Goal: Find specific page/section: Find specific page/section

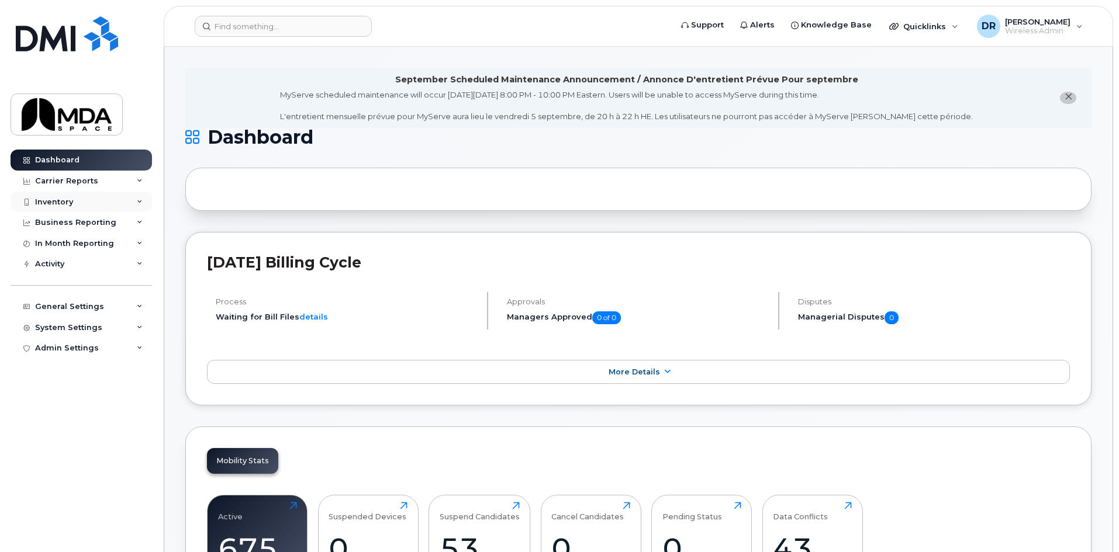
click at [65, 208] on div "Inventory" at bounding box center [81, 202] width 141 height 21
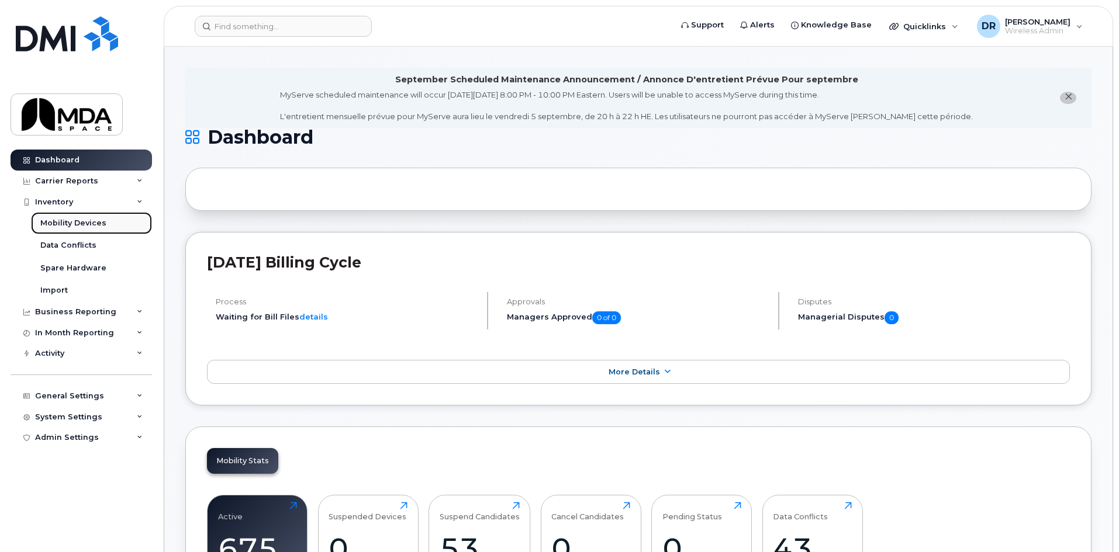
click at [72, 219] on div "Mobility Devices" at bounding box center [73, 223] width 66 height 11
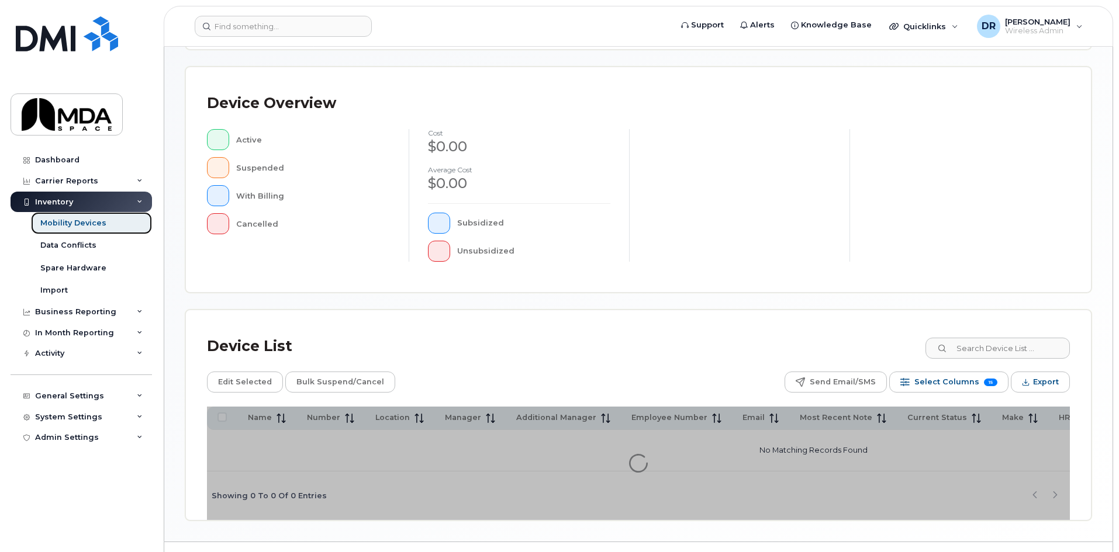
scroll to position [234, 0]
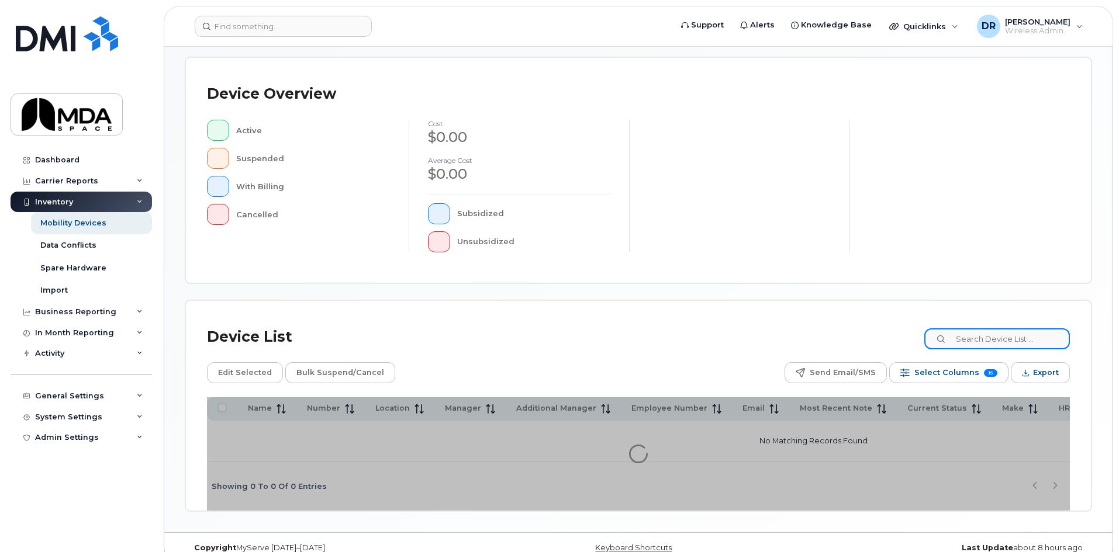
click at [982, 343] on input at bounding box center [997, 339] width 146 height 21
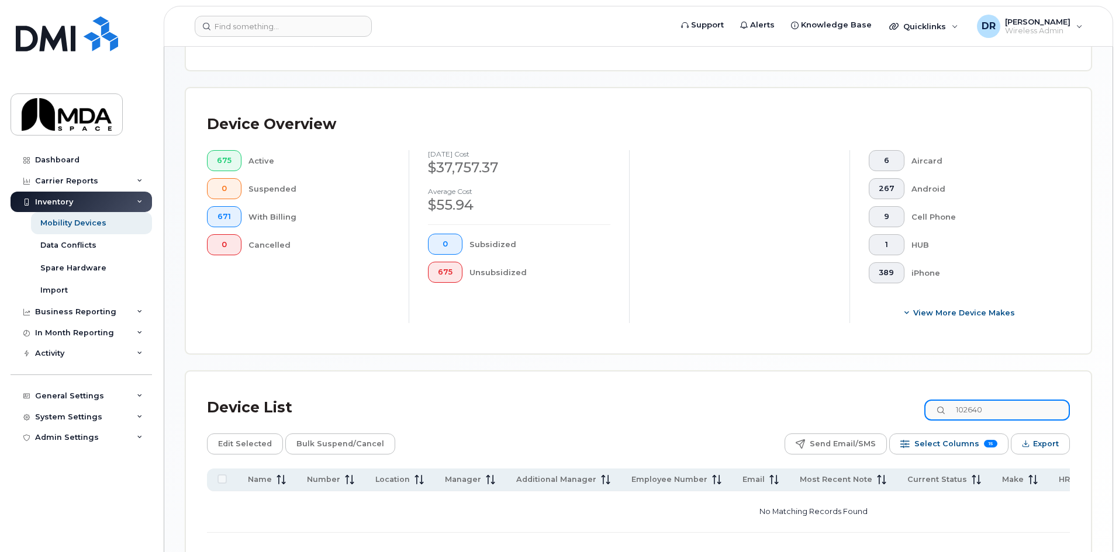
scroll to position [254, 0]
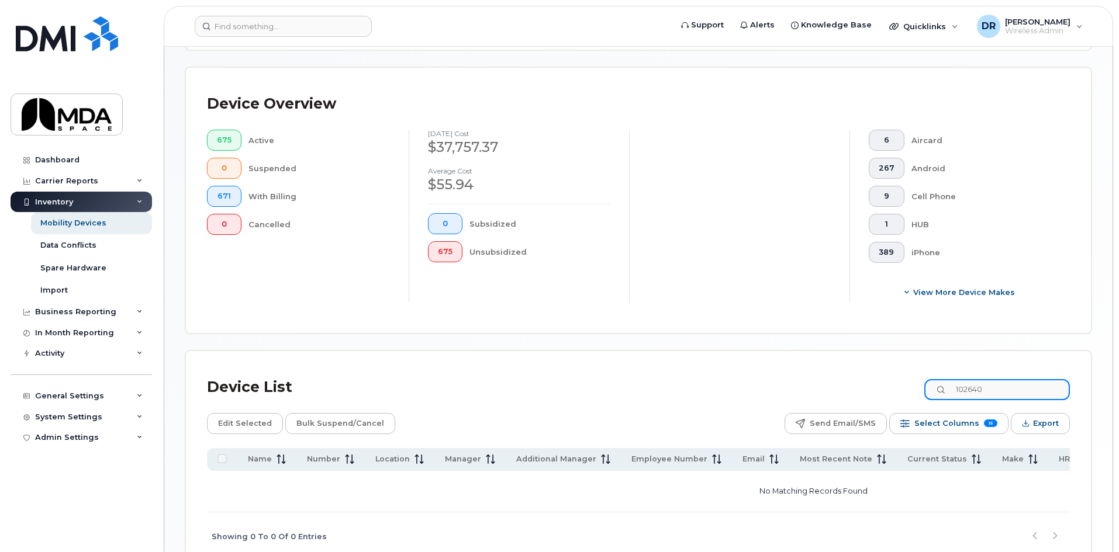
drag, startPoint x: 979, startPoint y: 379, endPoint x: 928, endPoint y: 380, distance: 50.9
click at [928, 380] on div "Device List 102640" at bounding box center [638, 387] width 863 height 30
type input "brm-640"
click at [1032, 379] on input "brm-640" at bounding box center [997, 389] width 146 height 21
drag, startPoint x: 1022, startPoint y: 378, endPoint x: 799, endPoint y: 367, distance: 223.0
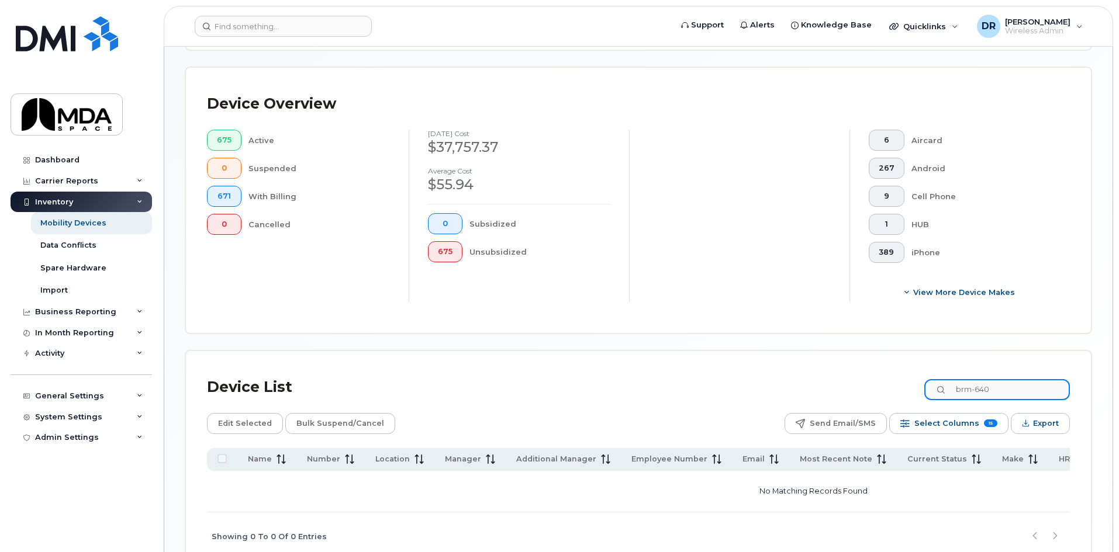
click at [799, 372] on div "Device List brm-640" at bounding box center [638, 387] width 863 height 30
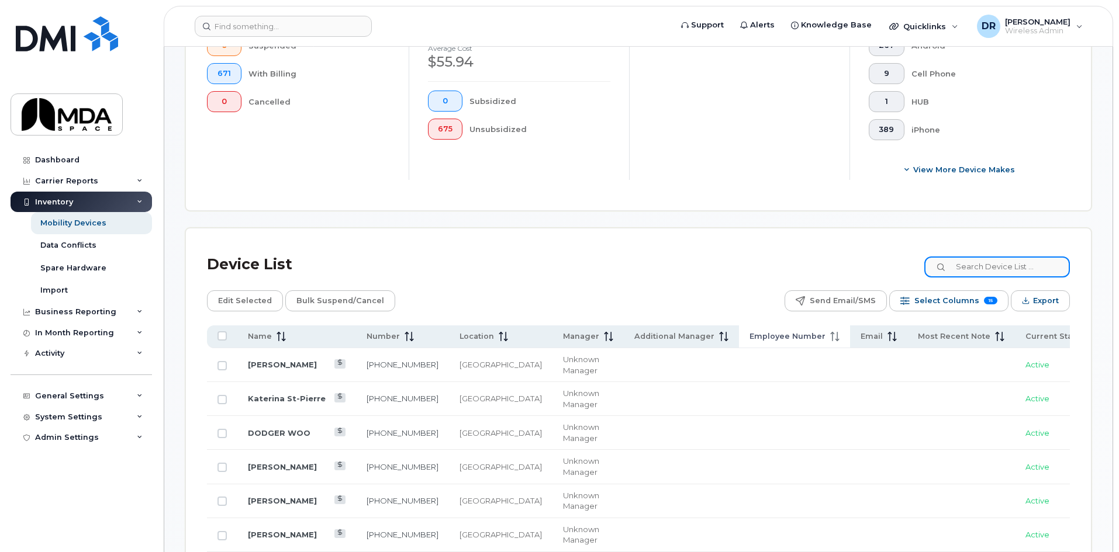
scroll to position [409, 0]
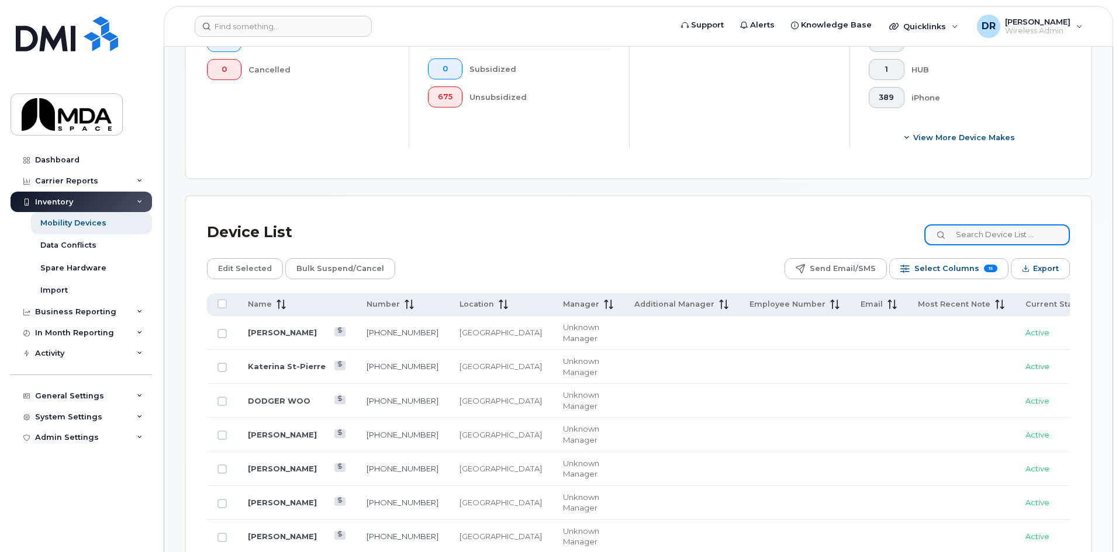
click at [990, 224] on input at bounding box center [997, 234] width 146 height 21
type input "[PERSON_NAME]"
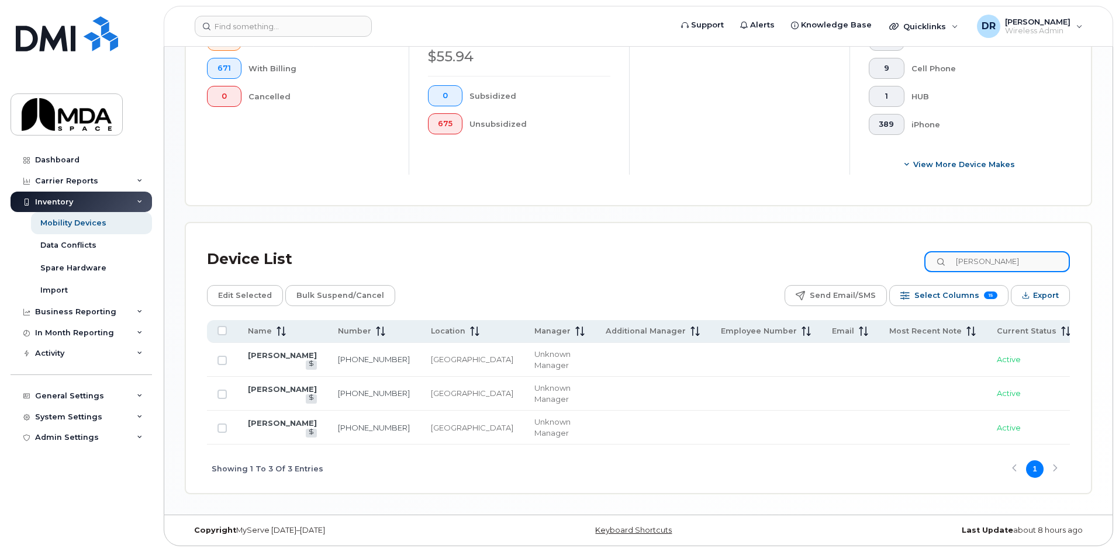
scroll to position [385, 0]
